Goal: Information Seeking & Learning: Learn about a topic

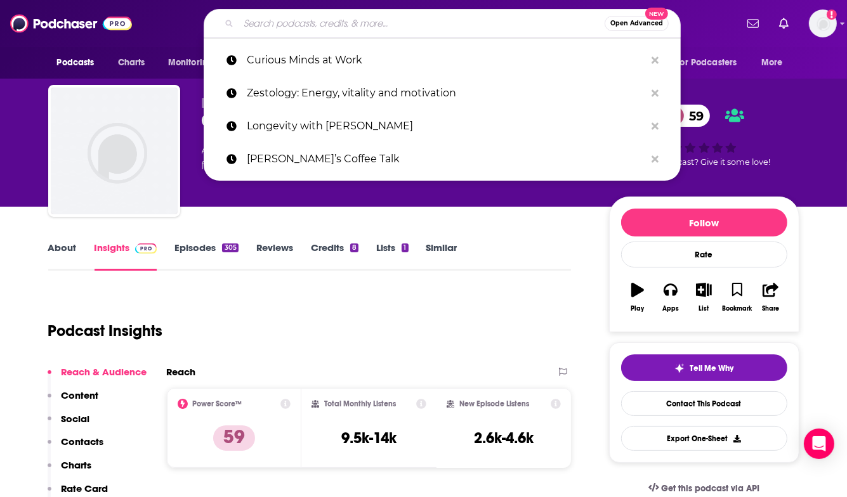
click at [296, 25] on input "Search podcasts, credits, & more..." at bounding box center [422, 23] width 366 height 20
click at [270, 309] on div "Podcast Insights" at bounding box center [304, 323] width 513 height 65
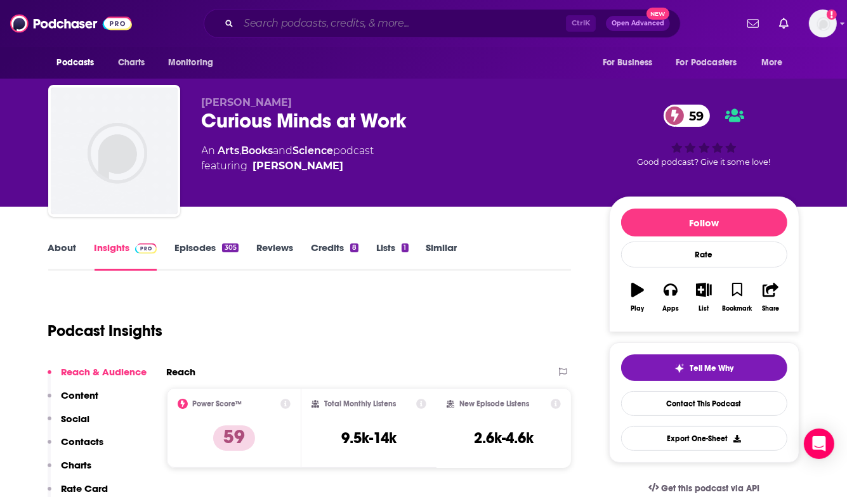
click at [304, 16] on input "Search podcasts, credits, & more..." at bounding box center [402, 23] width 327 height 20
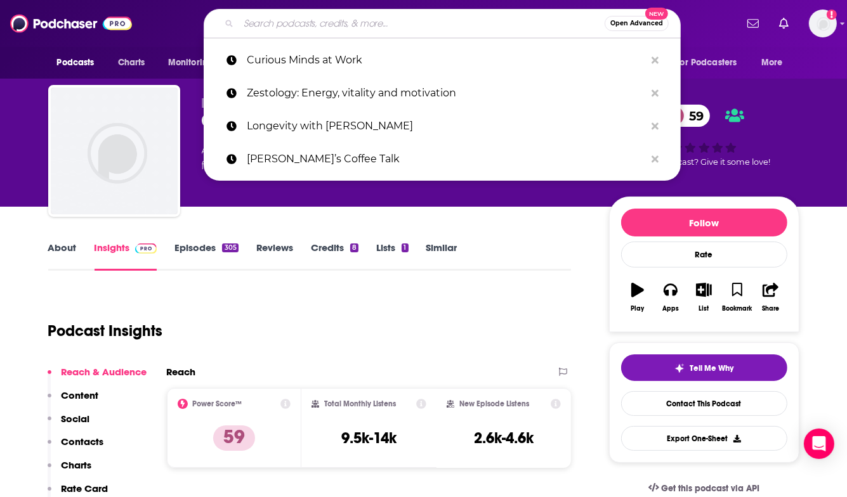
paste input "• Curiosity Hour"
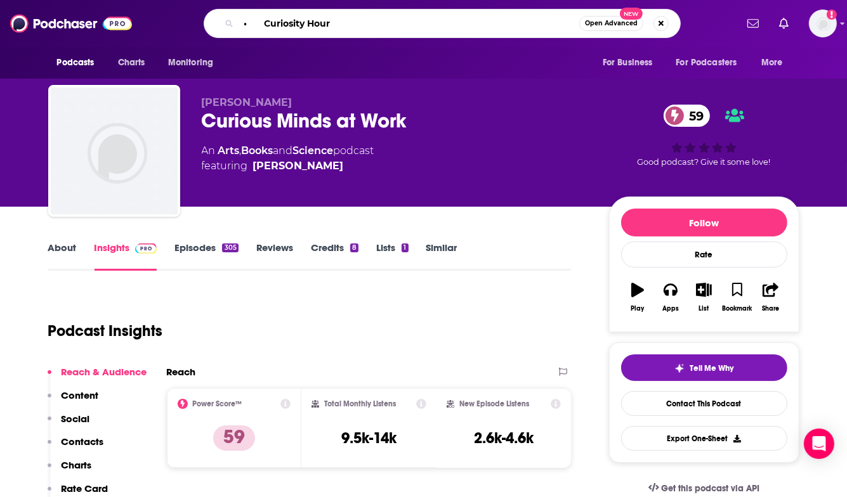
click at [263, 21] on input "• Curiosity Hour" at bounding box center [409, 23] width 341 height 20
type input "Curiosity Hour"
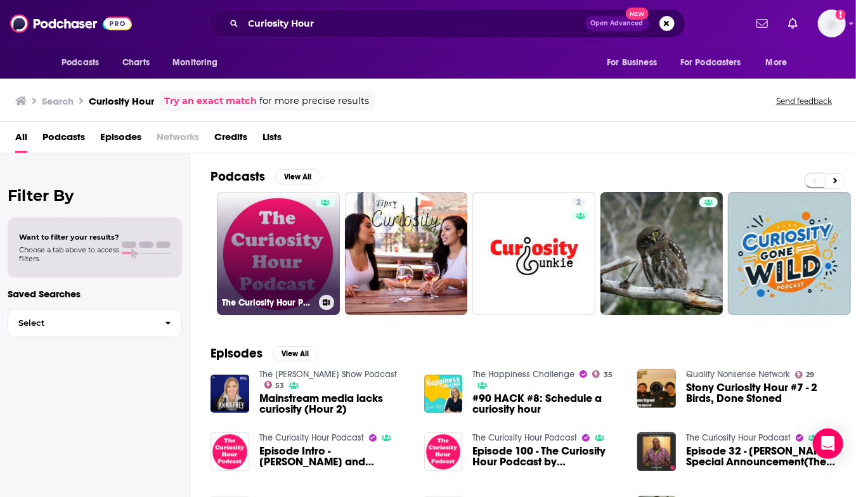
click at [298, 271] on link "The Curiosity Hour Podcast" at bounding box center [278, 253] width 123 height 123
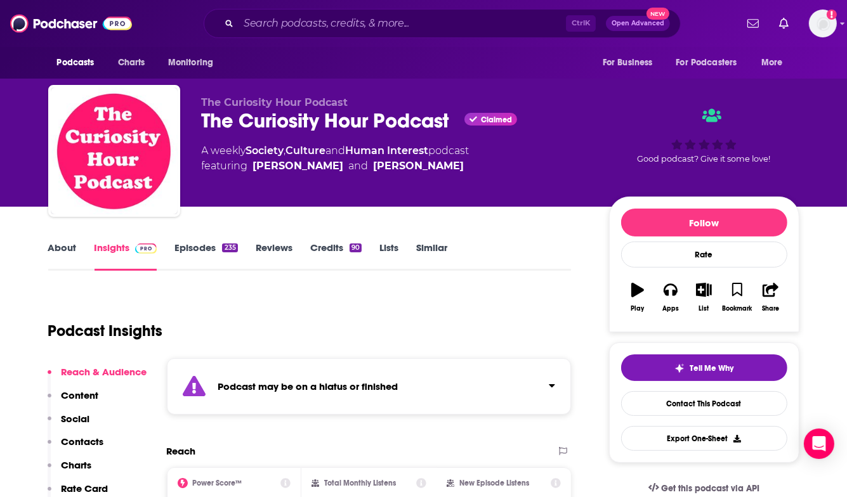
click at [384, 117] on div "The Curiosity Hour Podcast Claimed" at bounding box center [395, 120] width 387 height 25
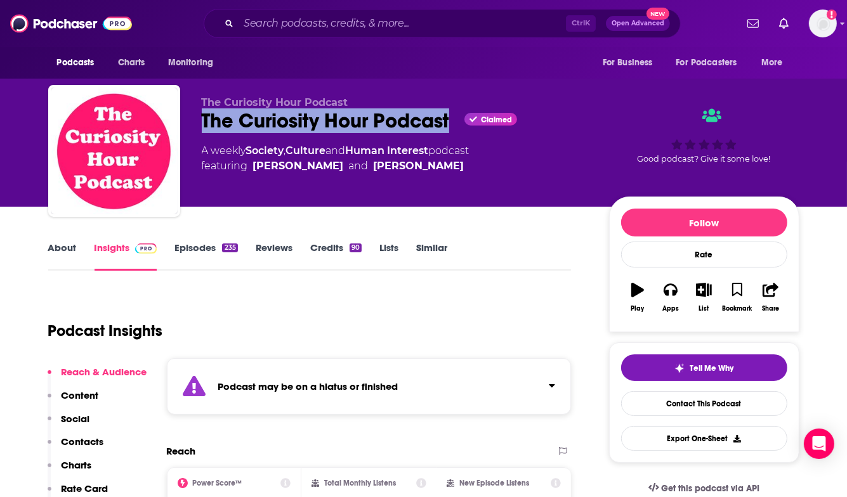
drag, startPoint x: 384, startPoint y: 117, endPoint x: 223, endPoint y: 126, distance: 161.4
click at [223, 126] on div "The Curiosity Hour Podcast Claimed" at bounding box center [395, 120] width 387 height 25
copy h2 "The Curiosity Hour Podcast"
click at [69, 248] on link "About" at bounding box center [62, 256] width 29 height 29
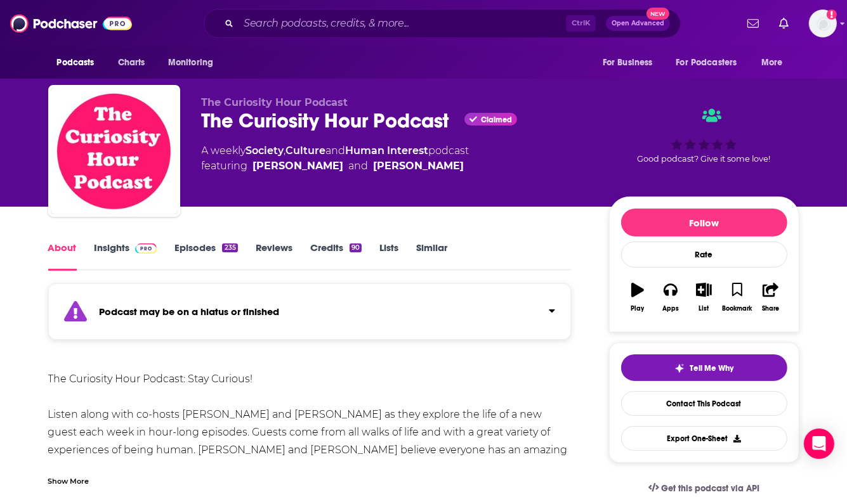
scroll to position [63, 0]
